Goal: Task Accomplishment & Management: Use online tool/utility

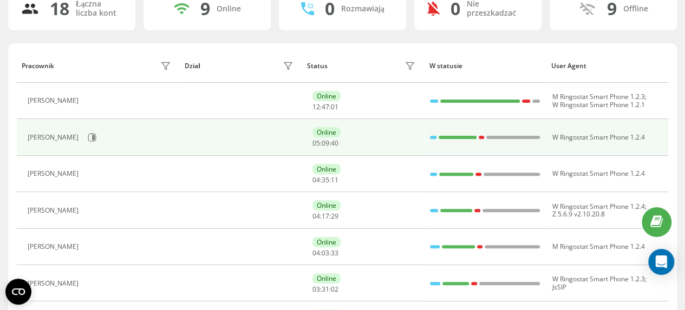
scroll to position [108, 0]
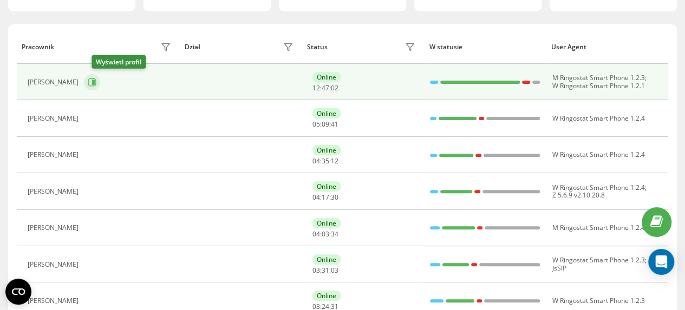
click at [95, 82] on icon at bounding box center [93, 82] width 3 height 5
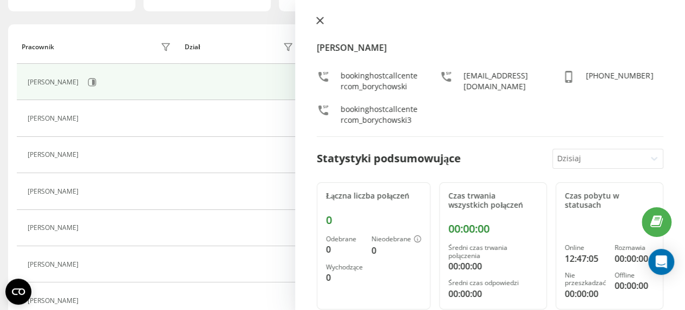
click at [320, 20] on icon at bounding box center [320, 20] width 6 height 6
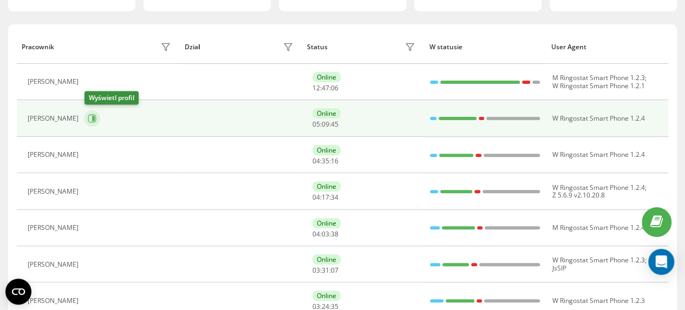
click at [94, 119] on icon at bounding box center [93, 118] width 3 height 5
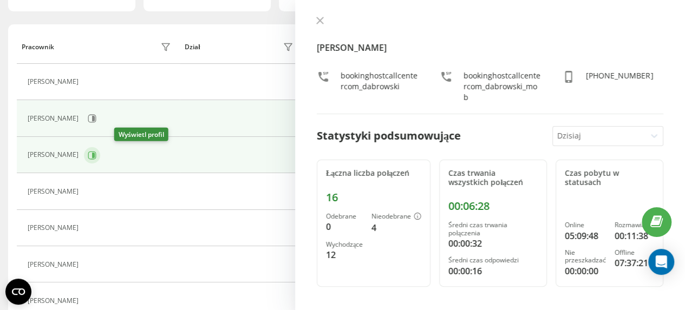
click at [96, 154] on icon at bounding box center [92, 155] width 9 height 9
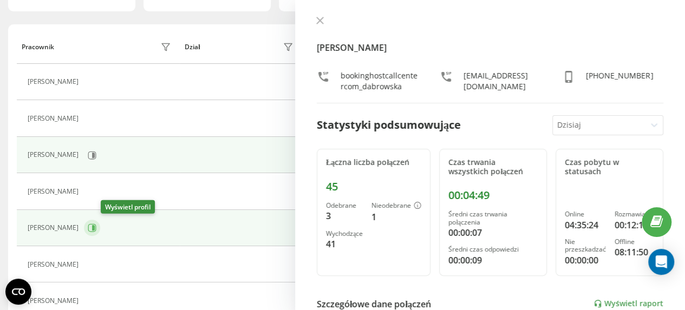
click at [95, 226] on icon at bounding box center [93, 227] width 3 height 5
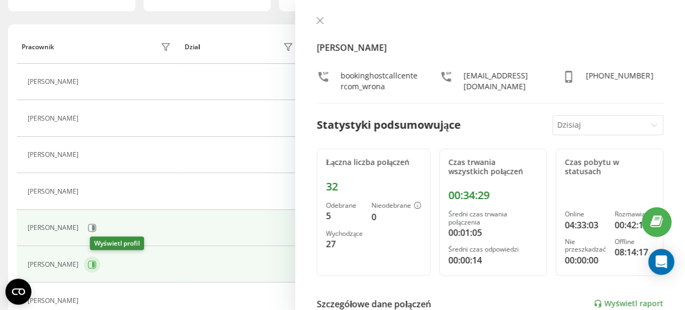
click at [95, 264] on icon at bounding box center [93, 264] width 3 height 5
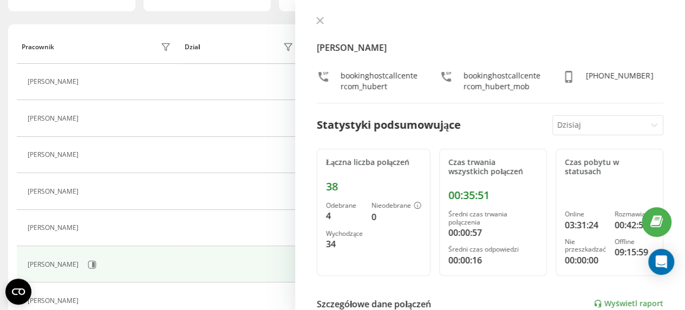
scroll to position [162, 0]
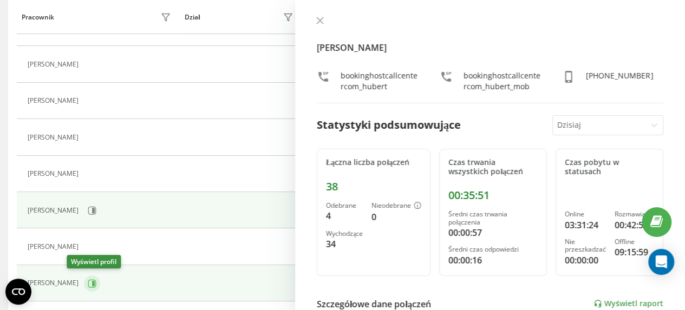
click at [92, 282] on icon at bounding box center [93, 282] width 3 height 5
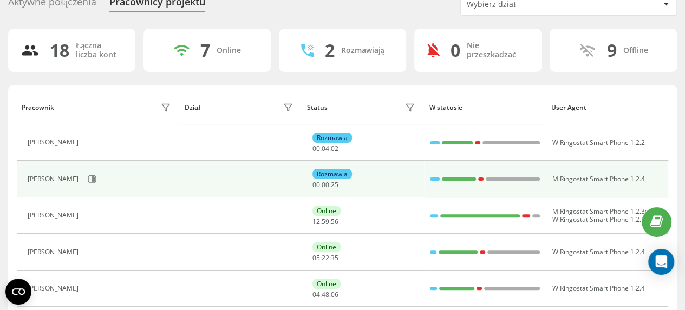
scroll to position [108, 0]
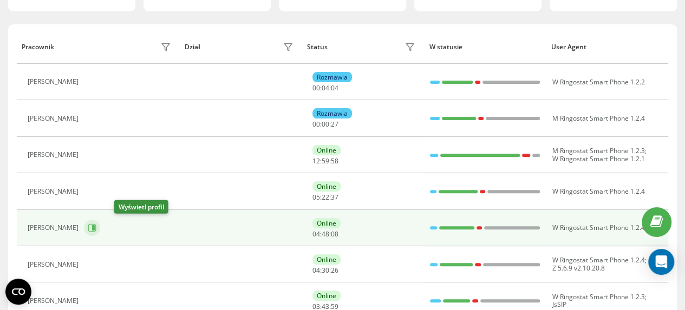
click at [95, 228] on icon at bounding box center [93, 227] width 3 height 5
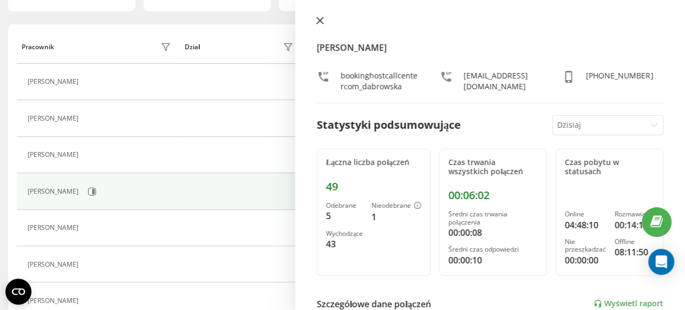
click at [322, 21] on icon at bounding box center [320, 21] width 8 height 8
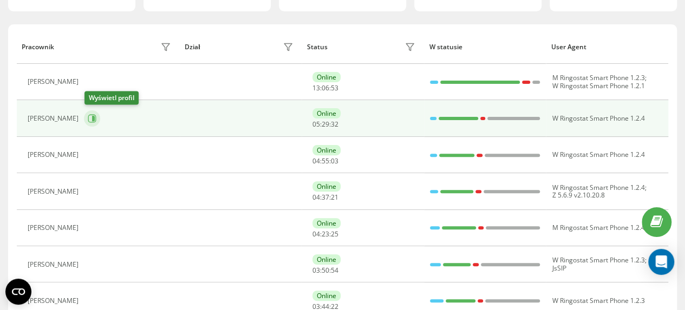
click at [95, 119] on icon at bounding box center [93, 118] width 3 height 5
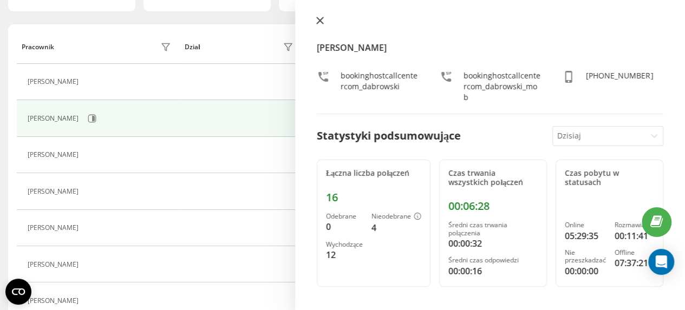
click at [323, 22] on icon at bounding box center [320, 21] width 8 height 8
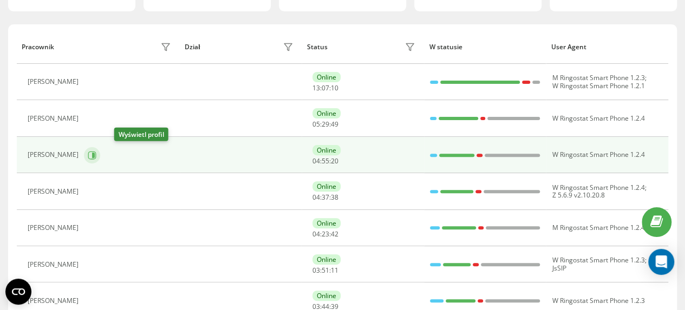
click at [95, 153] on icon at bounding box center [93, 154] width 3 height 5
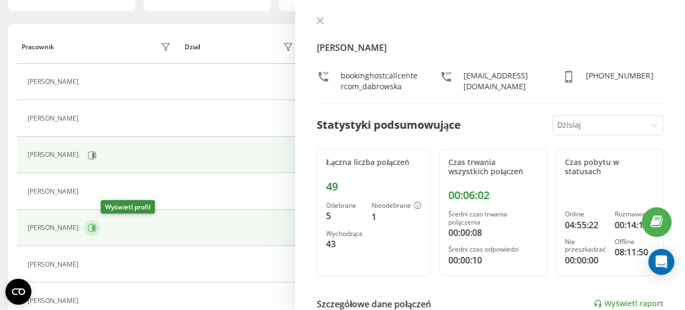
click at [95, 226] on icon at bounding box center [93, 227] width 3 height 5
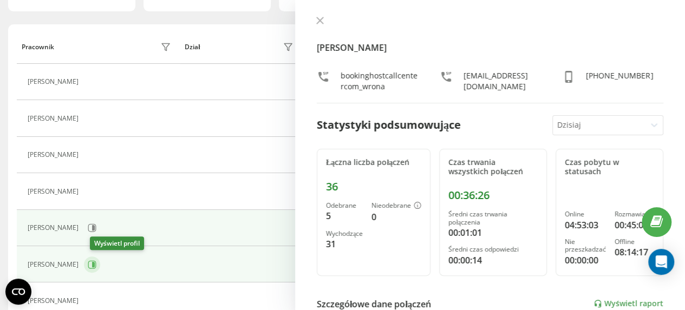
click at [95, 262] on icon at bounding box center [93, 264] width 3 height 5
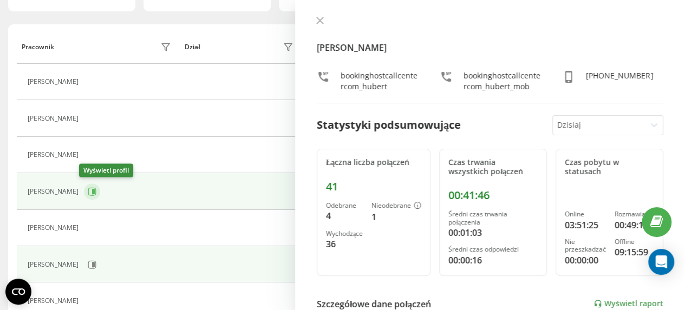
click at [92, 191] on icon at bounding box center [93, 191] width 3 height 5
